Goal: Transaction & Acquisition: Subscribe to service/newsletter

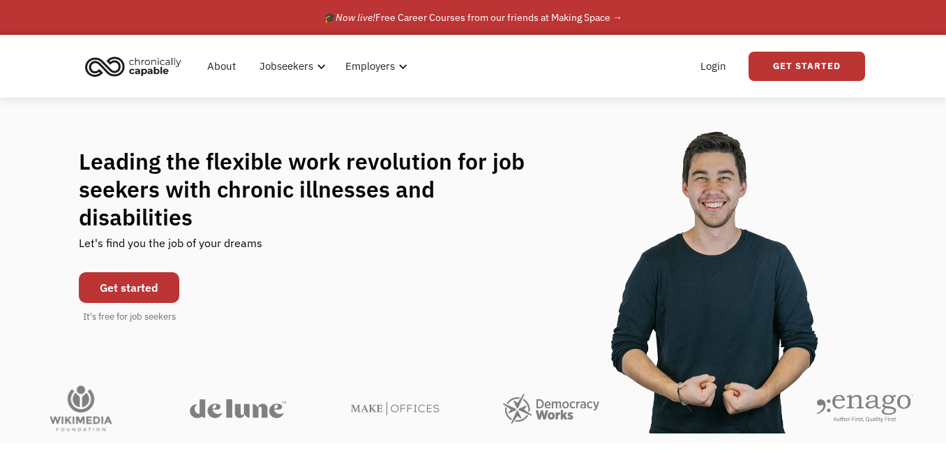
click at [151, 274] on link "Get started" at bounding box center [129, 287] width 100 height 31
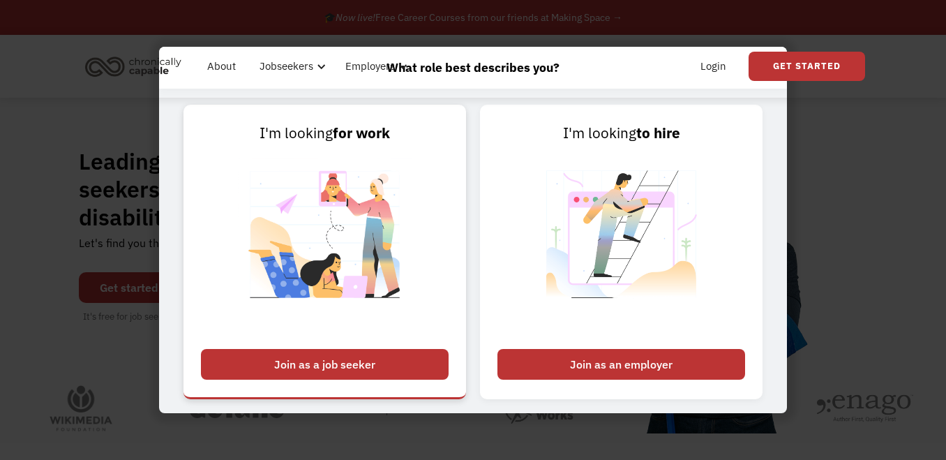
click at [368, 364] on div "Join as a job seeker" at bounding box center [325, 364] width 248 height 31
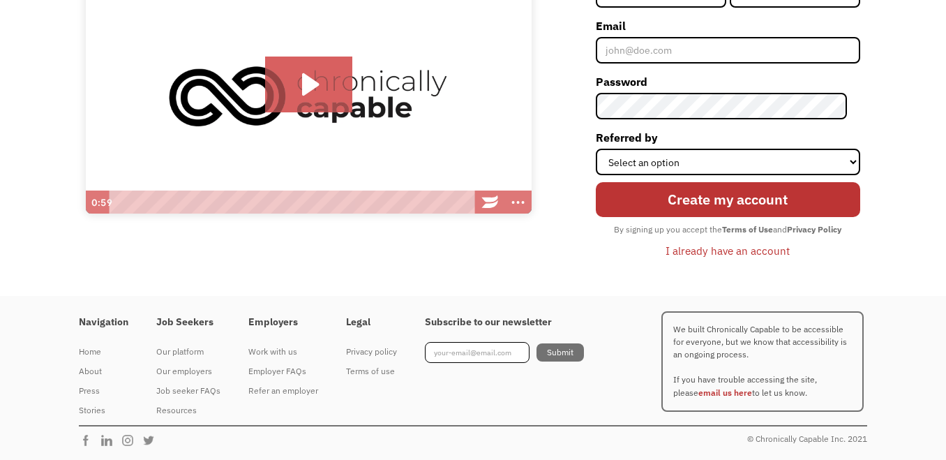
click at [587, 16] on div "Are you looking to hire? ‍ Sign up as an employer → First Name Last Name Email …" at bounding box center [703, 100] width 315 height 345
